Goal: Obtain resource: Obtain resource

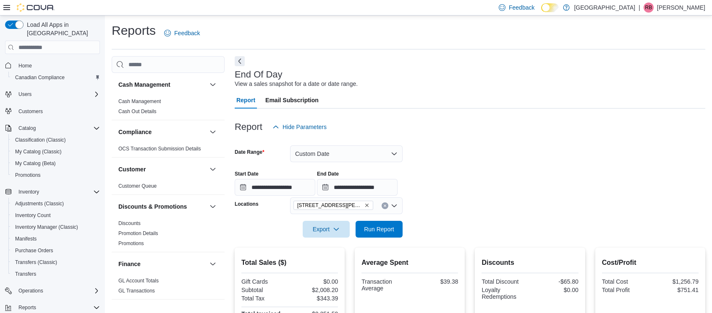
click at [230, 270] on div "Cash Management Cash Management Cash Out Details Compliance OCS Transaction Sub…" at bounding box center [408, 291] width 593 height 471
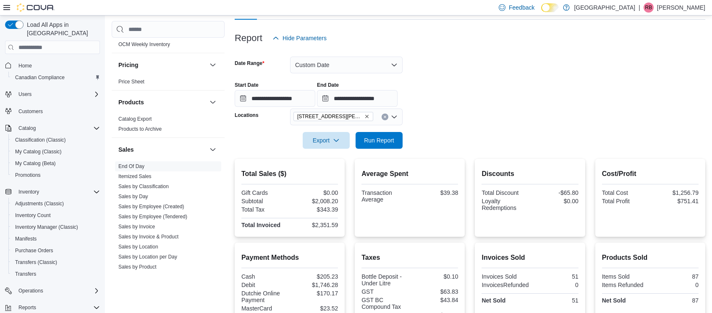
scroll to position [446, 0]
click at [144, 175] on link "Itemized Sales" at bounding box center [134, 175] width 33 height 6
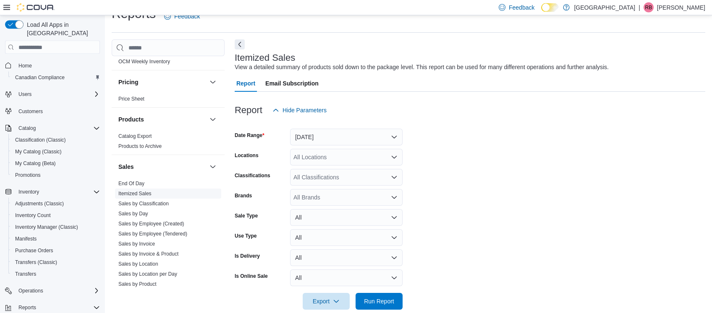
scroll to position [19, 0]
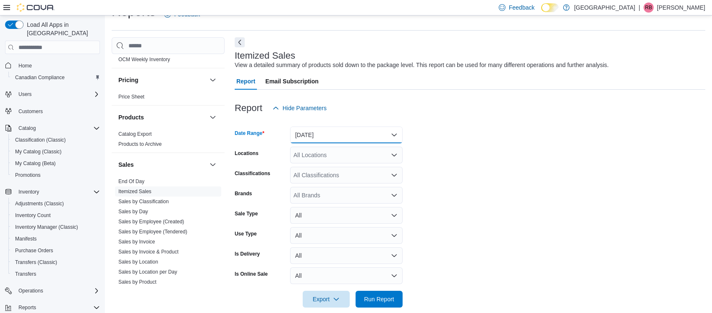
click at [329, 141] on button "[DATE]" at bounding box center [346, 135] width 112 height 17
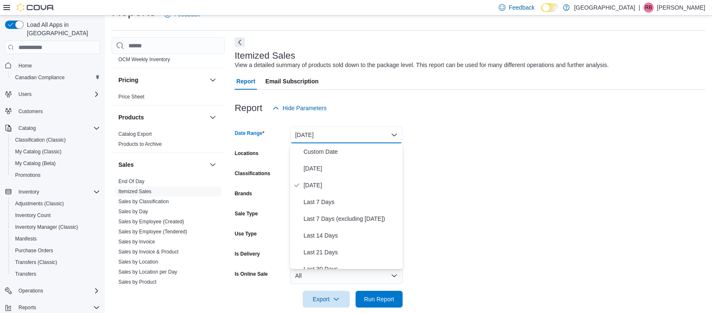
scroll to position [113, 0]
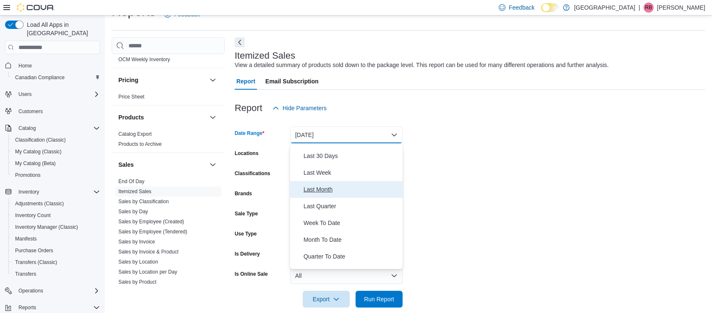
click at [336, 187] on span "Last Month" at bounding box center [351, 190] width 96 height 10
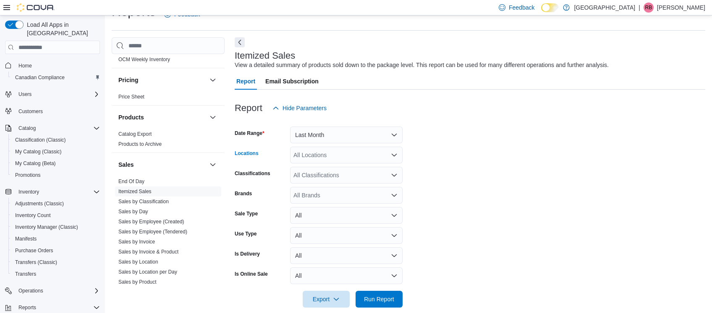
click at [338, 152] on div "All Locations" at bounding box center [346, 155] width 112 height 17
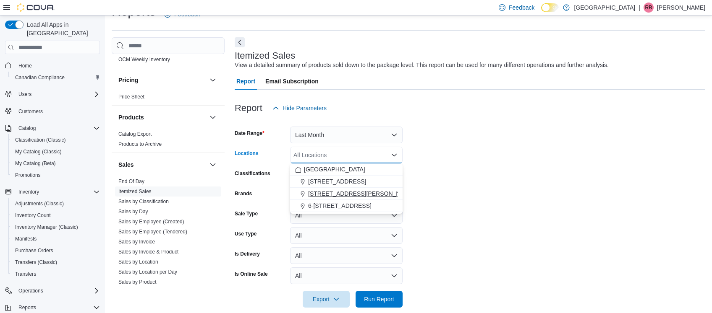
click at [345, 196] on span "[STREET_ADDRESS][PERSON_NAME]" at bounding box center [361, 194] width 107 height 8
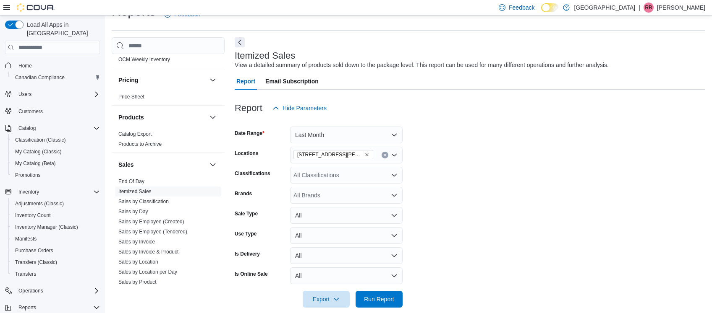
click at [508, 161] on form "Date Range Last Month Locations [STREET_ADDRESS][PERSON_NAME] Classifications A…" at bounding box center [470, 212] width 470 height 191
click at [378, 297] on span "Run Report" at bounding box center [379, 299] width 30 height 8
click at [320, 302] on span "Export" at bounding box center [326, 299] width 37 height 17
click at [337, 291] on span "Export" at bounding box center [326, 299] width 37 height 17
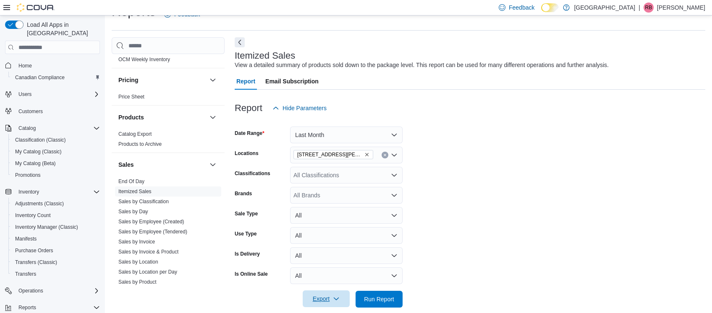
click at [338, 296] on icon "button" at bounding box center [336, 299] width 7 height 7
click at [313, 284] on div at bounding box center [470, 287] width 470 height 7
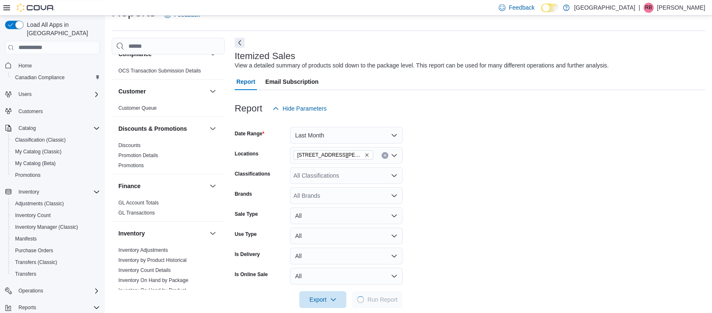
scroll to position [19, 0]
click at [377, 298] on span "Run Report" at bounding box center [379, 299] width 30 height 8
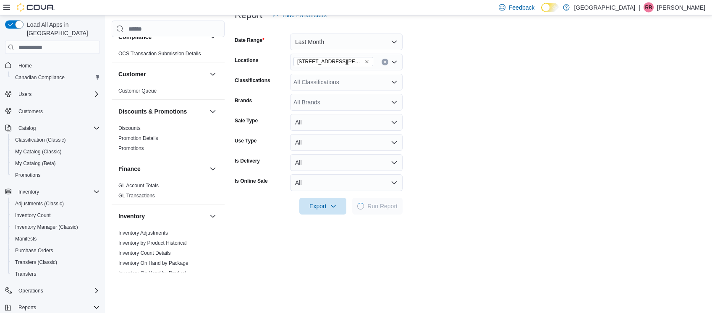
scroll to position [138, 0]
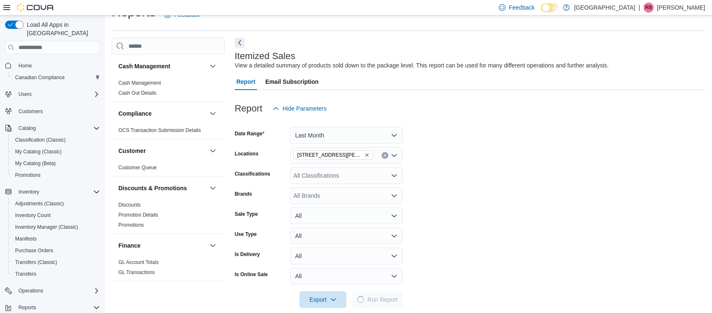
scroll to position [19, 0]
click at [322, 297] on span "Export" at bounding box center [322, 299] width 37 height 17
click at [26, 63] on span "Home" at bounding box center [24, 66] width 13 height 7
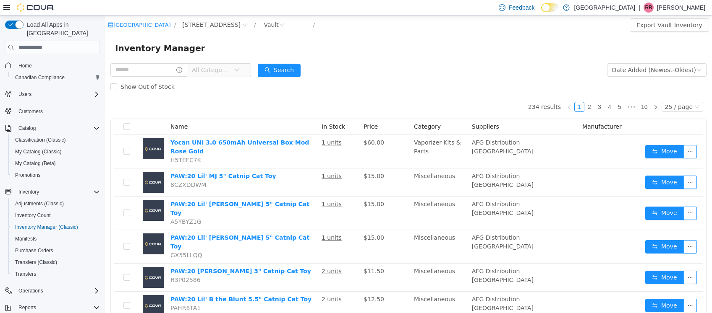
click at [371, 29] on div "[GEOGRAPHIC_DATA] / [STREET_ADDRESS] / Vault /" at bounding box center [358, 24] width 501 height 13
drag, startPoint x: 93, startPoint y: 261, endPoint x: 97, endPoint y: 260, distance: 4.5
click at [97, 260] on div "Adjustments (Classic) Inventory Count Inventory Manager (Classic) Manifests Pur…" at bounding box center [55, 239] width 95 height 82
click at [97, 260] on button "Transfers (Classic)" at bounding box center [55, 263] width 95 height 12
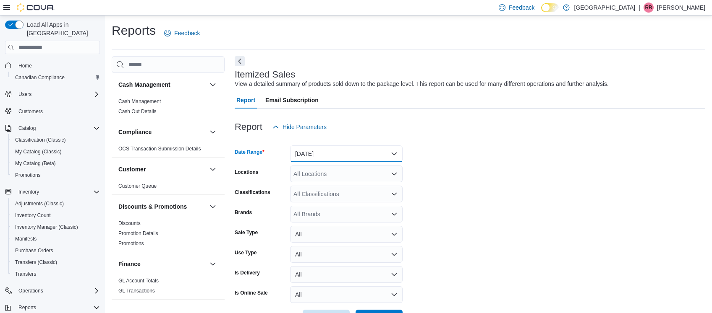
click at [331, 157] on button "[DATE]" at bounding box center [346, 154] width 112 height 17
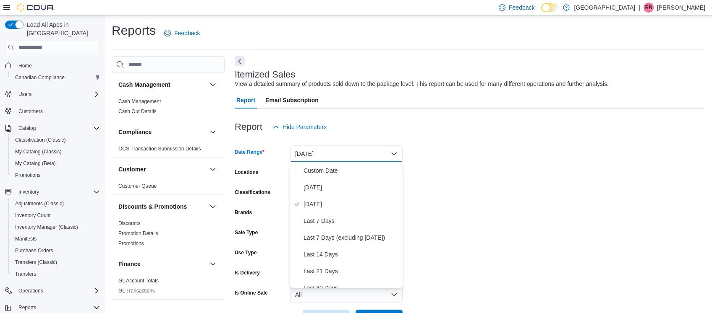
scroll to position [113, 0]
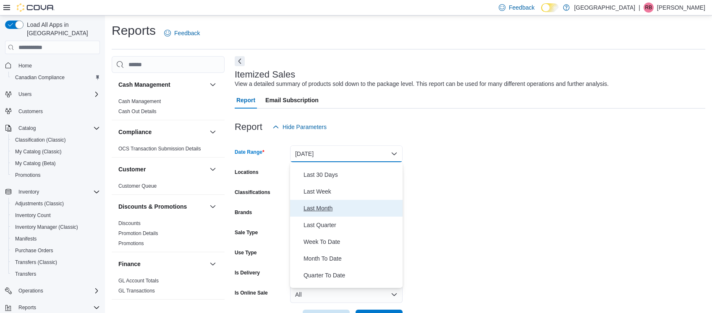
click at [325, 211] on span "Last Month" at bounding box center [351, 208] width 96 height 10
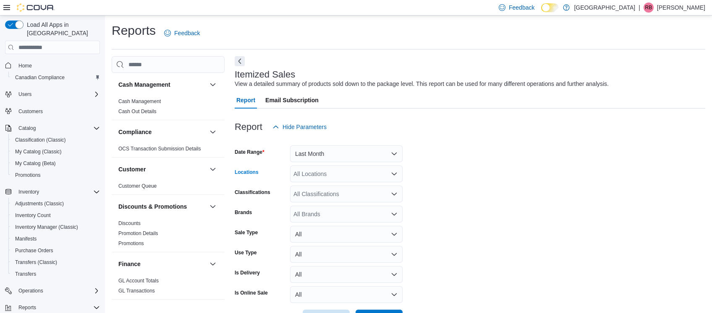
click at [310, 177] on div "All Locations" at bounding box center [346, 174] width 112 height 17
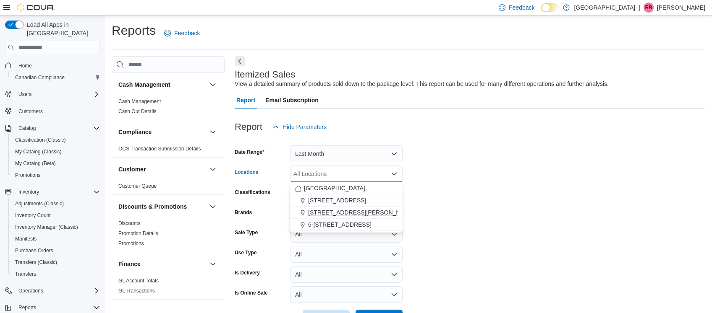
click at [342, 213] on span "[STREET_ADDRESS][PERSON_NAME]" at bounding box center [361, 213] width 107 height 8
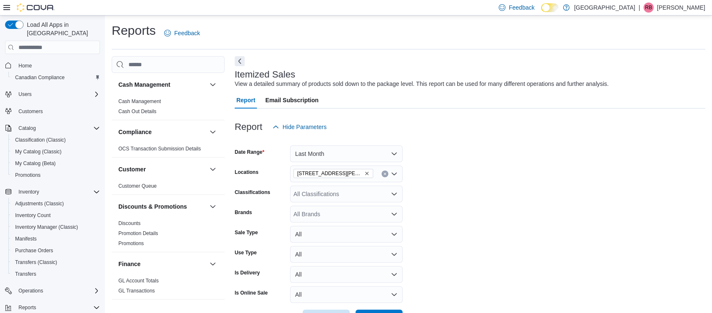
click at [560, 149] on form "Date Range Last Month Locations [STREET_ADDRESS][PERSON_NAME] Classifications A…" at bounding box center [470, 231] width 470 height 191
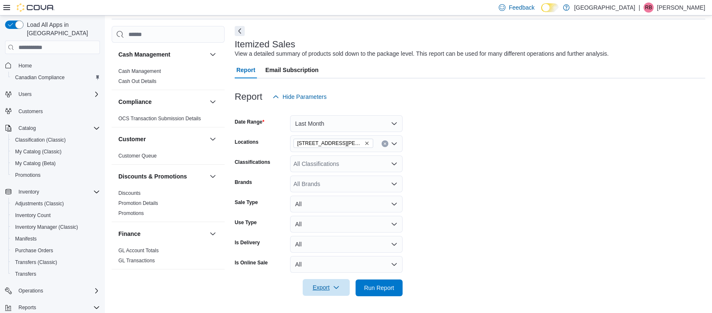
click at [335, 291] on icon "button" at bounding box center [336, 287] width 7 height 7
click at [334, 243] on button "Export to Excel" at bounding box center [327, 238] width 48 height 17
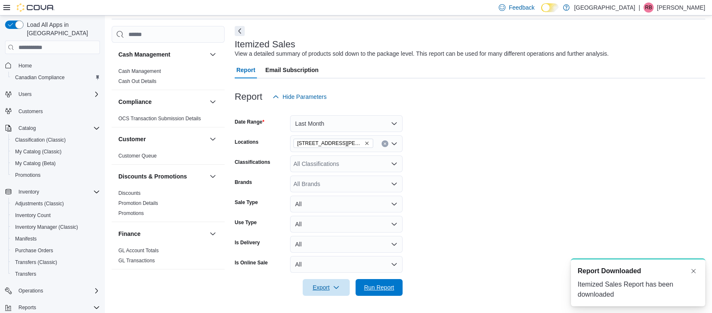
click at [373, 288] on span "Run Report" at bounding box center [379, 288] width 30 height 8
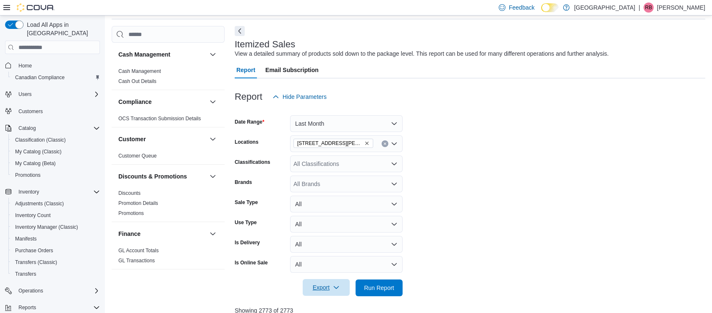
click at [337, 289] on icon "button" at bounding box center [336, 288] width 5 height 3
click at [317, 286] on span "Export" at bounding box center [326, 287] width 37 height 17
click at [470, 123] on form "Date Range Last Month Locations [STREET_ADDRESS][PERSON_NAME] Classifications A…" at bounding box center [470, 200] width 470 height 191
click at [364, 141] on icon "Remove 3541 Cobble Hill Rd from selection in this group" at bounding box center [366, 143] width 5 height 5
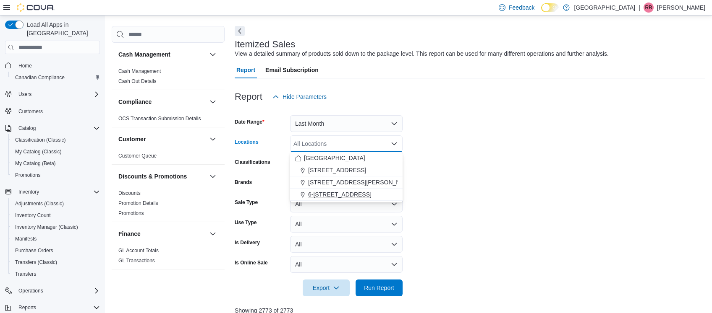
click at [347, 193] on span "6-[STREET_ADDRESS]" at bounding box center [339, 194] width 63 height 8
click at [456, 192] on form "Date Range Last Month Locations 6-[STREET_ADDRESS] Combo box. Selected. [STREET…" at bounding box center [470, 200] width 470 height 191
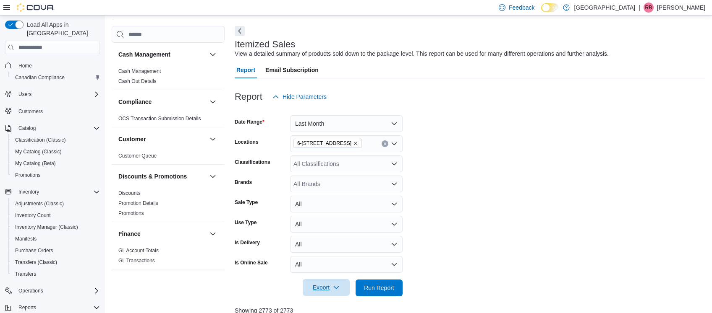
click at [334, 287] on icon "button" at bounding box center [336, 287] width 7 height 7
click at [329, 241] on span "Export to Excel" at bounding box center [327, 238] width 38 height 7
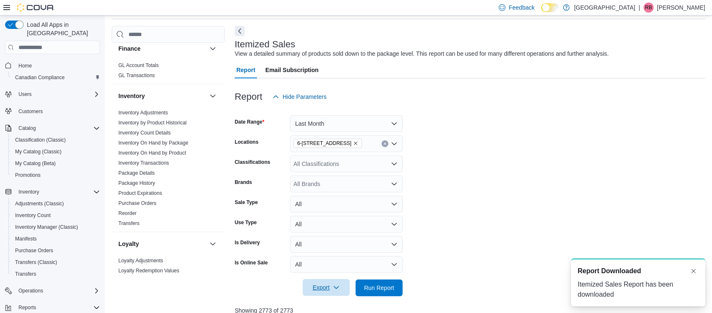
scroll to position [187, 0]
drag, startPoint x: 221, startPoint y: 77, endPoint x: 222, endPoint y: 133, distance: 55.8
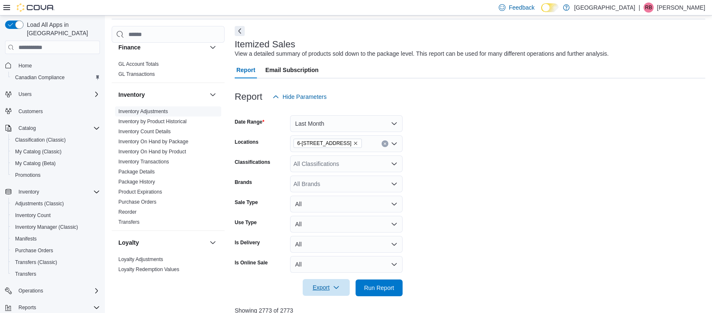
click at [157, 111] on link "Inventory Adjustments" at bounding box center [143, 112] width 50 height 6
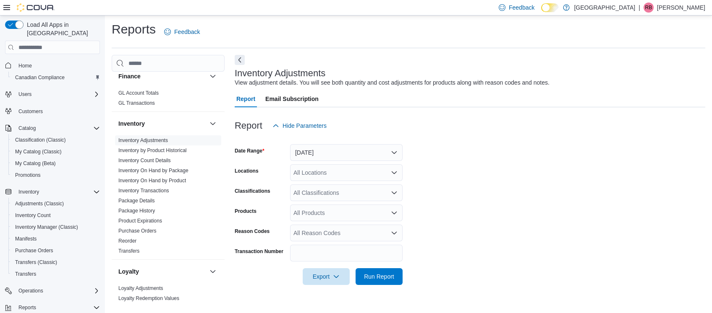
click at [568, 150] on form "Date Range [DATE] Locations All Locations Classifications All Classifications P…" at bounding box center [470, 209] width 470 height 151
click at [339, 152] on button "[DATE]" at bounding box center [346, 152] width 112 height 17
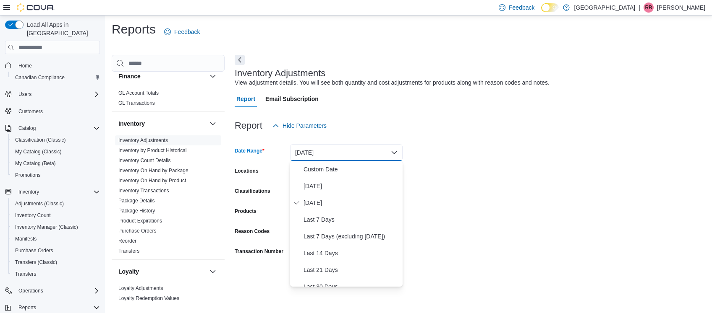
scroll to position [113, 0]
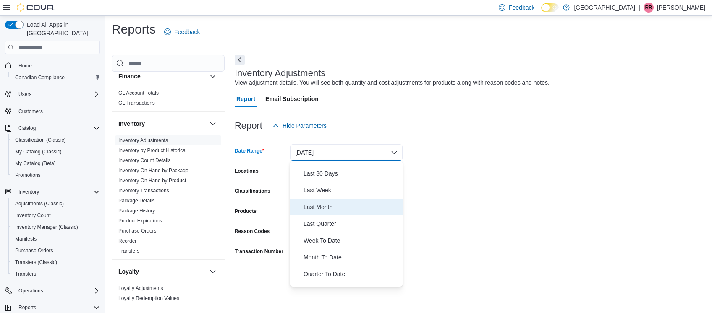
click at [334, 207] on span "Last Month" at bounding box center [351, 207] width 96 height 10
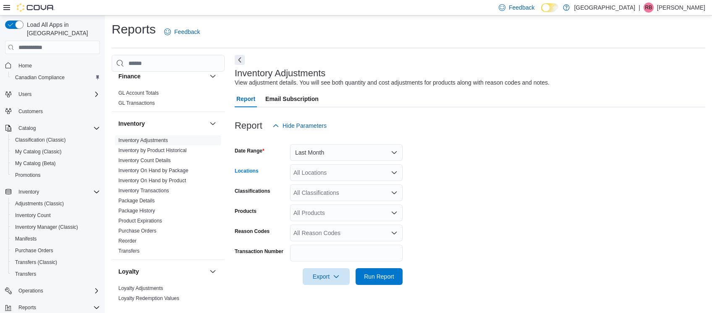
click at [317, 175] on div "All Locations" at bounding box center [346, 172] width 112 height 17
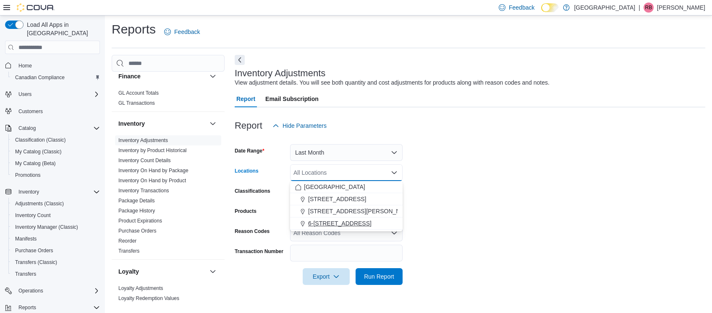
click at [335, 222] on span "6-[STREET_ADDRESS]" at bounding box center [339, 223] width 63 height 8
click at [357, 170] on icon "Remove 6-4715 Trans Canada Hwy from selection in this group" at bounding box center [355, 172] width 5 height 5
click at [341, 210] on span "[STREET_ADDRESS][PERSON_NAME]" at bounding box center [361, 211] width 107 height 8
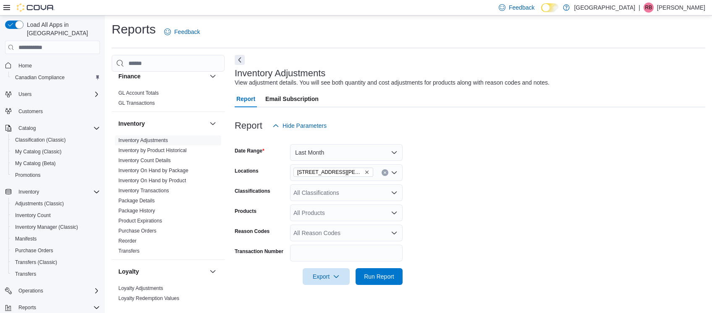
click at [492, 204] on form "Date Range Last Month Locations [STREET_ADDRESS][PERSON_NAME] Classifications A…" at bounding box center [470, 209] width 470 height 151
click at [334, 278] on icon "button" at bounding box center [336, 276] width 7 height 7
click at [334, 232] on button "Export to Excel" at bounding box center [327, 227] width 48 height 17
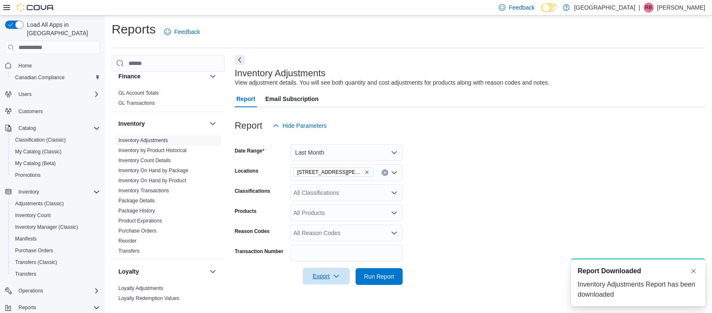
scroll to position [0, 0]
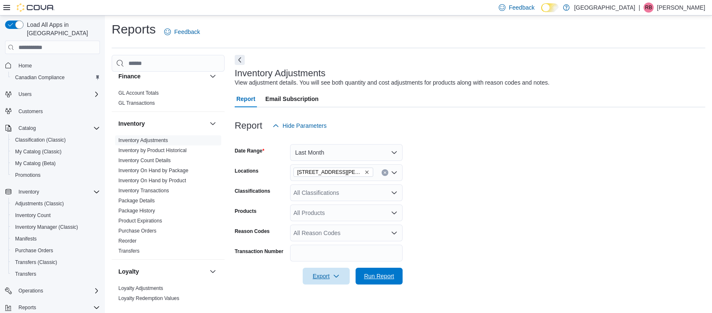
click at [379, 273] on span "Run Report" at bounding box center [379, 276] width 30 height 8
click at [334, 275] on icon "button" at bounding box center [336, 276] width 7 height 7
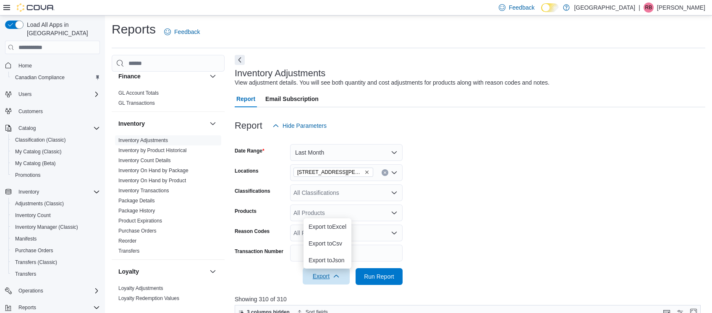
click at [334, 275] on icon "button" at bounding box center [336, 276] width 7 height 7
click at [525, 147] on form "Date Range Last Month Locations [STREET_ADDRESS][PERSON_NAME] Classifications A…" at bounding box center [470, 209] width 470 height 151
click at [321, 278] on span "Export" at bounding box center [326, 276] width 37 height 17
click at [329, 223] on button "Export to Excel" at bounding box center [327, 227] width 48 height 17
click at [592, 126] on div "Report Hide Parameters" at bounding box center [470, 125] width 470 height 17
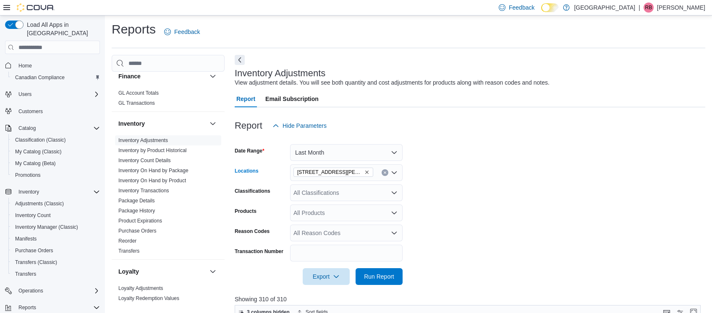
click at [364, 171] on icon "Remove 3541 Cobble Hill Rd from selection in this group" at bounding box center [366, 172] width 5 height 5
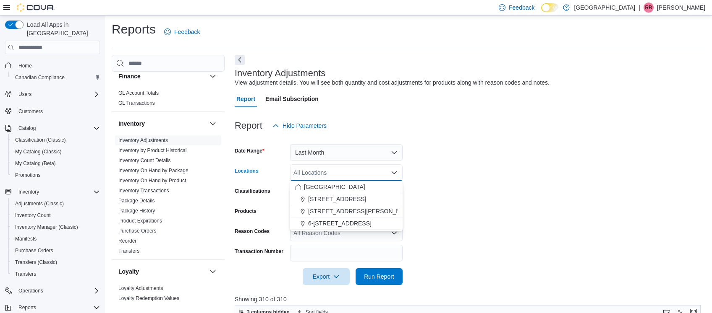
click at [356, 224] on span "6-[STREET_ADDRESS]" at bounding box center [339, 223] width 63 height 8
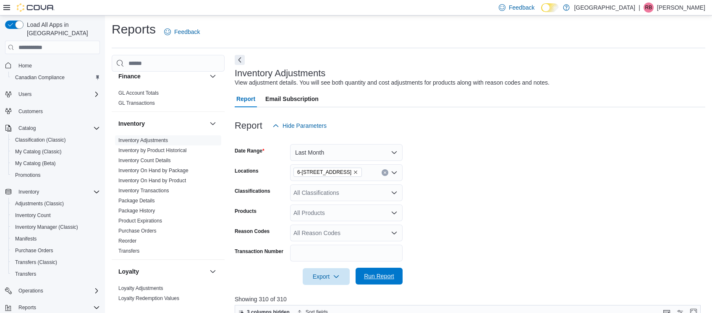
click at [376, 279] on span "Run Report" at bounding box center [379, 276] width 30 height 8
click at [335, 274] on icon "button" at bounding box center [336, 276] width 7 height 7
click at [334, 230] on button "Export to Excel" at bounding box center [327, 227] width 48 height 17
click at [526, 116] on div at bounding box center [470, 112] width 470 height 10
